Goal: Information Seeking & Learning: Find specific page/section

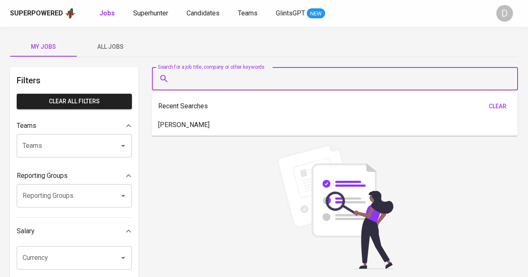
click at [263, 74] on input "Search for a job title, company or other keywords" at bounding box center [336, 79] width 329 height 16
paste input "622129675911"
type input "622129675911"
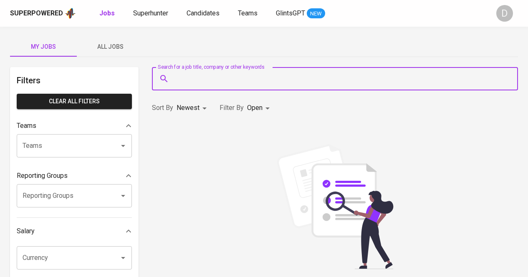
paste input "Hartono Plantation [GEOGRAPHIC_DATA]"
click at [271, 73] on input "Hartono Plantation [GEOGRAPHIC_DATA]" at bounding box center [336, 79] width 329 height 16
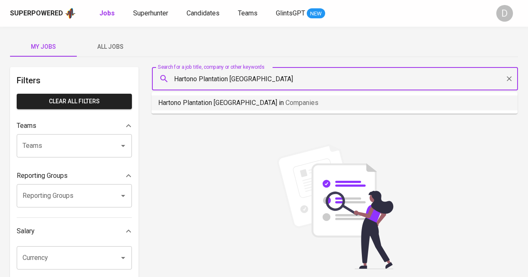
click at [285, 101] on span "Companies" at bounding box center [301, 103] width 33 height 8
type input "Hartono Plantation [GEOGRAPHIC_DATA]"
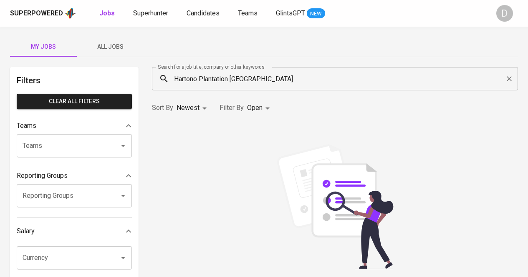
click at [163, 8] on link "Superhunter" at bounding box center [151, 13] width 37 height 10
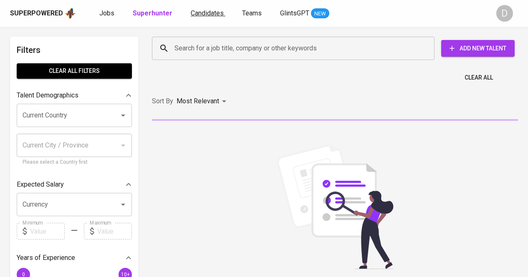
click at [216, 15] on span "Candidates" at bounding box center [207, 13] width 33 height 8
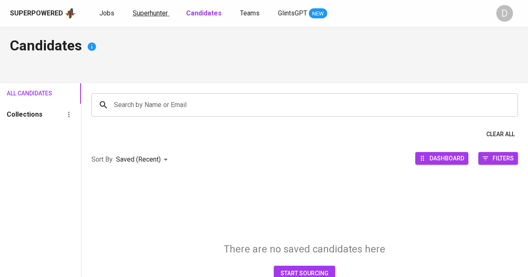
click at [165, 15] on span "Superhunter" at bounding box center [150, 13] width 35 height 8
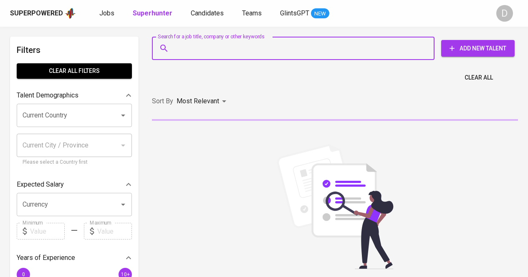
click at [183, 55] on input "Search for a job title, company or other keywords" at bounding box center [295, 48] width 246 height 16
paste input "Hartono Plantation [GEOGRAPHIC_DATA]"
type input "Hartono Plantation [GEOGRAPHIC_DATA]"
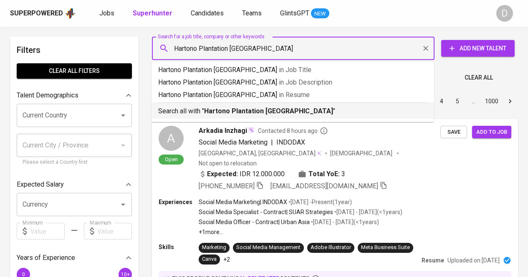
click at [192, 114] on p "Search all with " Hartono Plantation [GEOGRAPHIC_DATA] "" at bounding box center [292, 111] width 269 height 10
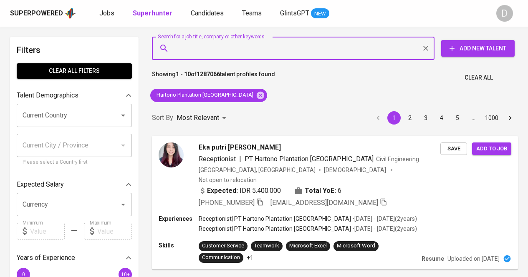
scroll to position [298, 0]
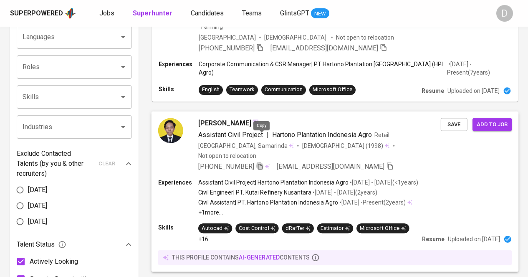
click at [263, 162] on icon "button" at bounding box center [260, 166] width 8 height 8
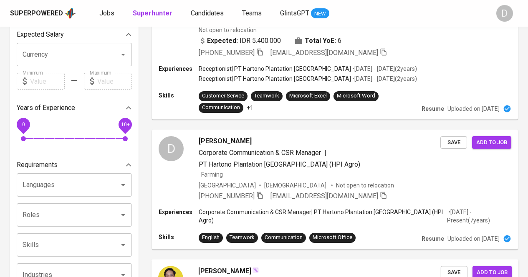
scroll to position [147, 0]
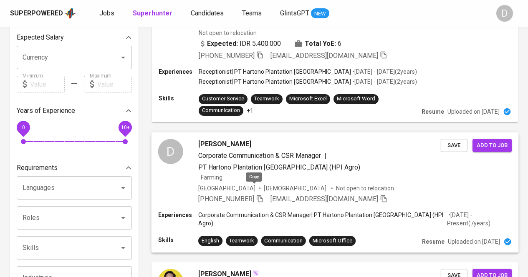
click at [257, 195] on icon "button" at bounding box center [260, 198] width 6 height 7
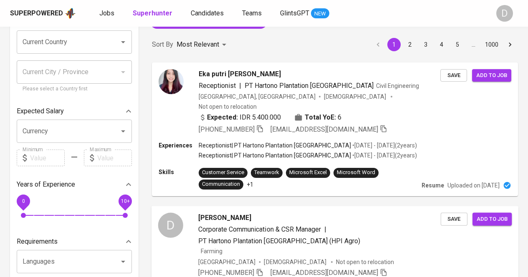
scroll to position [103, 0]
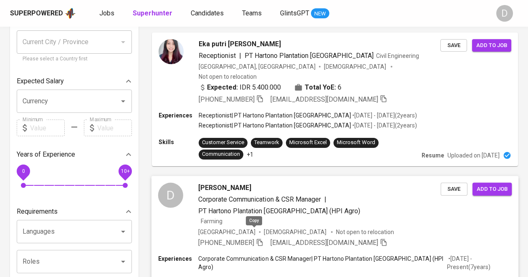
click at [256, 239] on icon "button" at bounding box center [260, 243] width 8 height 8
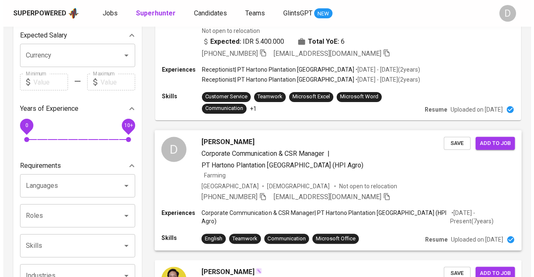
scroll to position [150, 0]
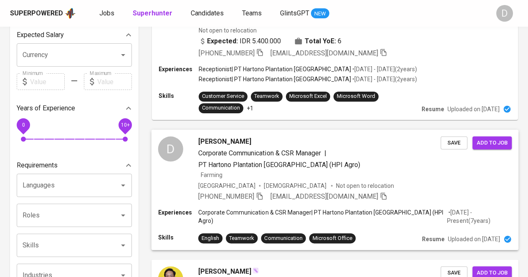
click at [360, 158] on div "Corporate Communication & CSR Manager | PT Hartono Plantation [GEOGRAPHIC_DATA]…" at bounding box center [319, 159] width 242 height 22
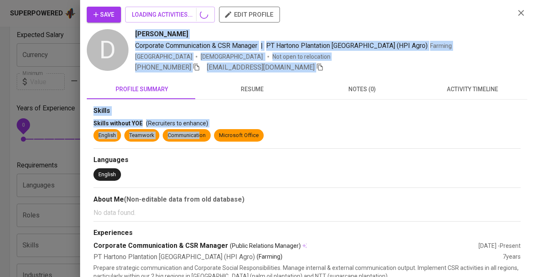
drag, startPoint x: 207, startPoint y: 125, endPoint x: 534, endPoint y: 92, distance: 328.8
click at [222, 103] on div "Save LOADING ACTIVITIES... edit profile D [PERSON_NAME] Corporate Communication…" at bounding box center [267, 138] width 534 height 277
click at [329, 122] on div "Skills without YOE (Recruiters to enhance)" at bounding box center [306, 123] width 427 height 8
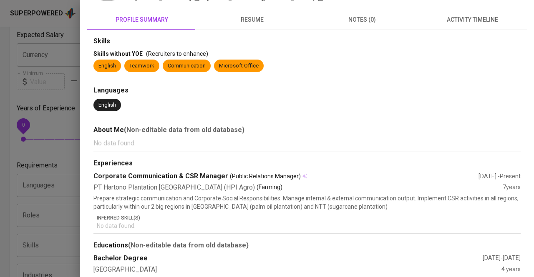
scroll to position [0, 0]
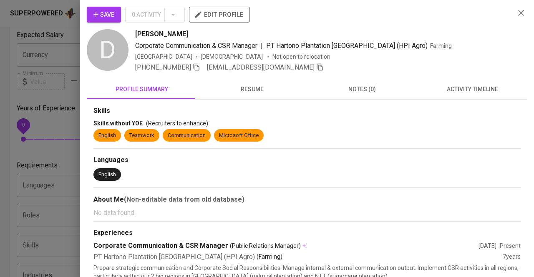
drag, startPoint x: 135, startPoint y: 33, endPoint x: 189, endPoint y: 38, distance: 54.1
click at [188, 38] on span "[PERSON_NAME]" at bounding box center [161, 34] width 53 height 10
copy span "[PERSON_NAME]"
click at [32, 99] on div at bounding box center [267, 138] width 534 height 277
click at [516, 18] on icon "button" at bounding box center [521, 13] width 10 height 10
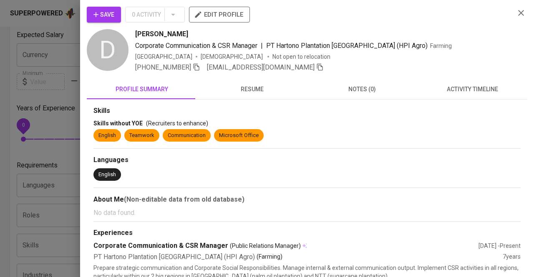
click at [518, 12] on icon "button" at bounding box center [521, 13] width 6 height 6
click at [518, 14] on icon "button" at bounding box center [521, 13] width 6 height 6
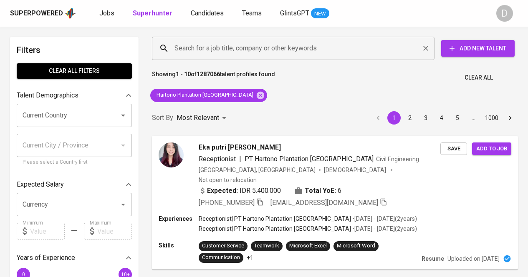
click at [219, 46] on input "Search for a job title, company or other keywords" at bounding box center [295, 48] width 246 height 16
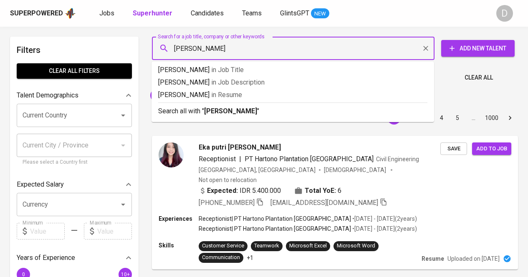
type input "[PERSON_NAME]"
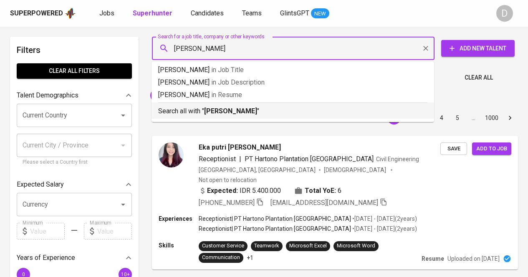
click at [234, 114] on b "[PERSON_NAME]" at bounding box center [230, 111] width 53 height 8
click at [265, 107] on div "Sort By Most Relevant MOST_RELEVANT 1 2 3 4 5 … 1000" at bounding box center [335, 118] width 376 height 25
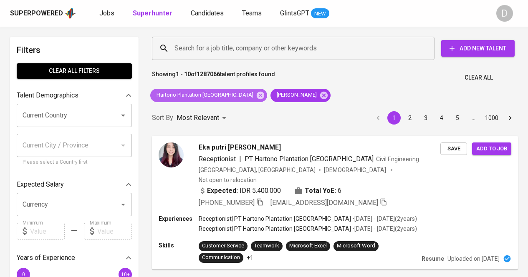
click at [256, 95] on icon at bounding box center [260, 95] width 9 height 9
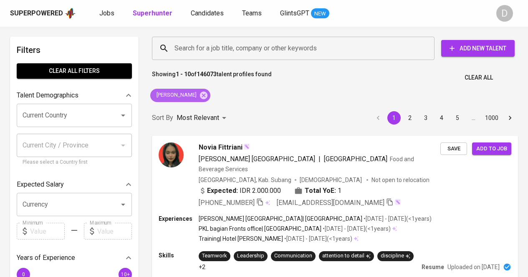
drag, startPoint x: 204, startPoint y: 94, endPoint x: 119, endPoint y: 2, distance: 125.5
click at [204, 94] on icon at bounding box center [204, 95] width 8 height 8
